Goal: Task Accomplishment & Management: Manage account settings

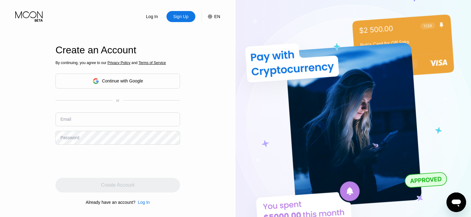
click at [219, 176] on div "Log In Sign Up EN Language Select an item Save Create an Account By continuing,…" at bounding box center [117, 119] width 235 height 239
click at [143, 82] on div "Continue with Google" at bounding box center [117, 81] width 124 height 15
click at [123, 80] on div "Continue with Google" at bounding box center [122, 80] width 41 height 5
